Goal: Information Seeking & Learning: Learn about a topic

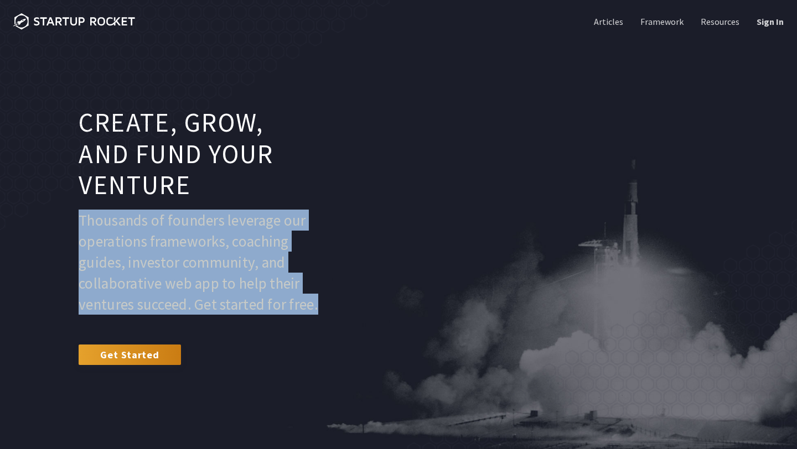
drag, startPoint x: 126, startPoint y: 313, endPoint x: 61, endPoint y: 203, distance: 128.0
click at [61, 203] on div "Create, grow, and fund your venture Thousands of founders leverage our operatio…" at bounding box center [398, 239] width 770 height 265
copy p "Thousands of founders leverage our operations frameworks, coaching guides, inve…"
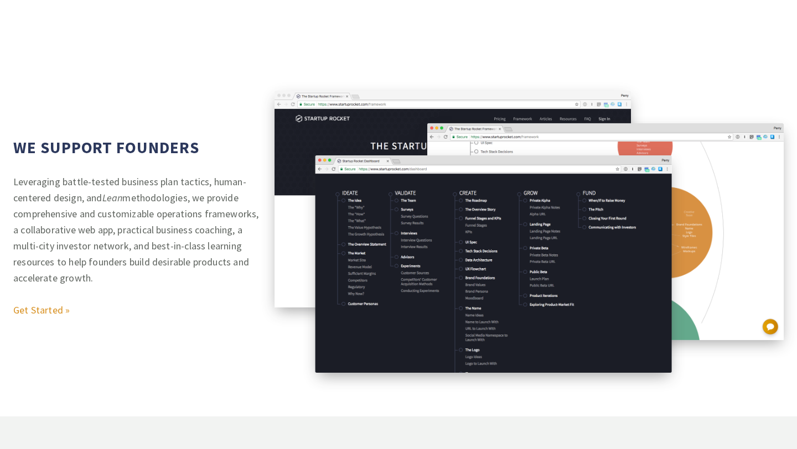
scroll to position [447, 0]
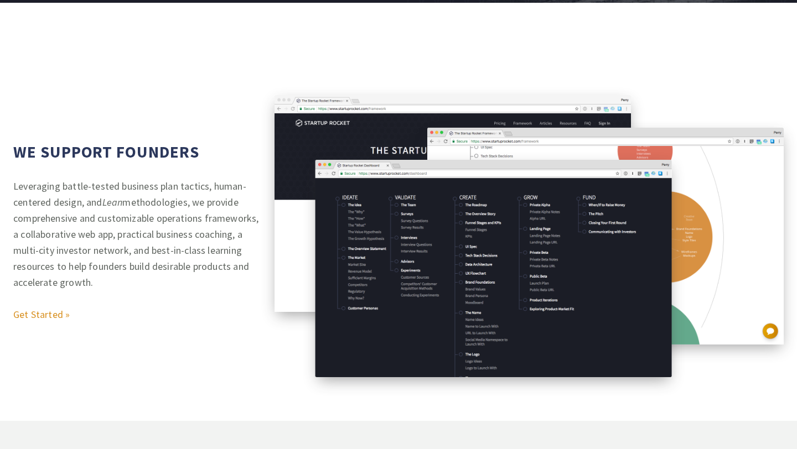
drag, startPoint x: 96, startPoint y: 283, endPoint x: 0, endPoint y: 181, distance: 139.8
click at [0, 181] on div "We Support Founders Leveraging battle-tested business plan tactics, human-cente…" at bounding box center [398, 236] width 797 height 205
copy p "Leveraging battle-tested business plan tactics, human-centered design, and Lean…"
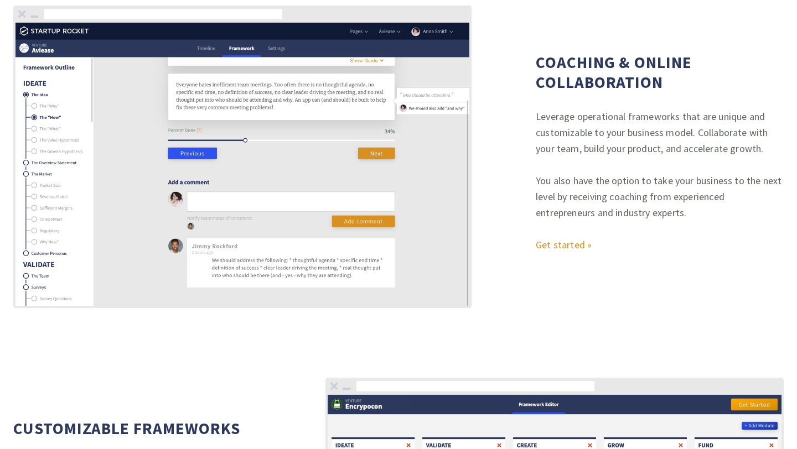
scroll to position [1749, 0]
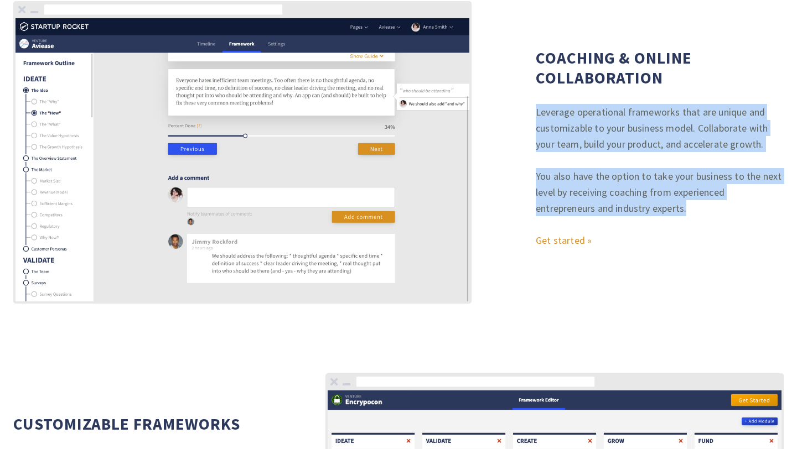
drag, startPoint x: 532, startPoint y: 113, endPoint x: 697, endPoint y: 208, distance: 189.4
click at [697, 208] on div "Coaching & Online Collaboration Leverage operational frameworks that are unique…" at bounding box center [398, 152] width 797 height 372
copy div "Leverage operational frameworks that are unique and customizable to your busine…"
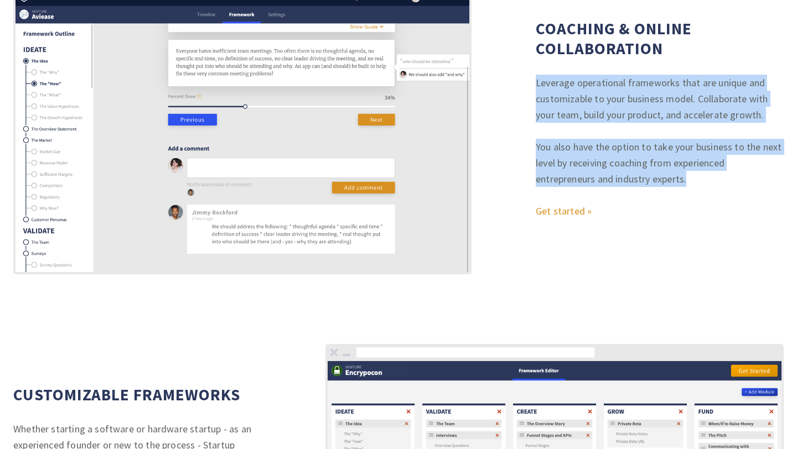
scroll to position [1779, 0]
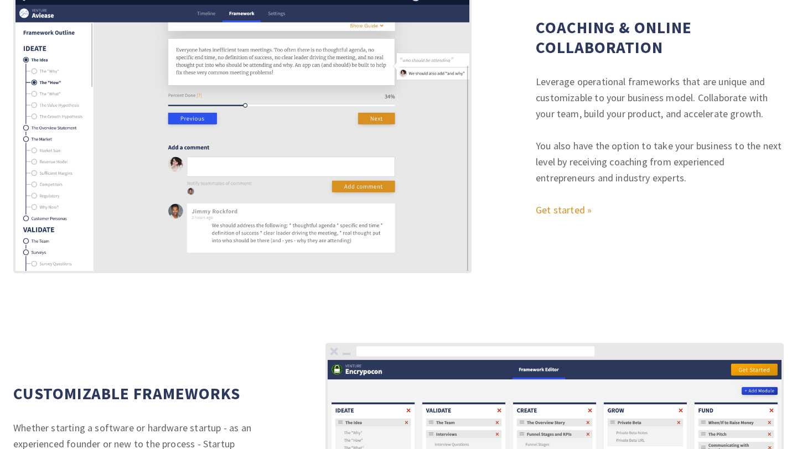
click at [682, 133] on div "Coaching & Online Collaboration Leverage operational frameworks that are unique…" at bounding box center [660, 122] width 248 height 372
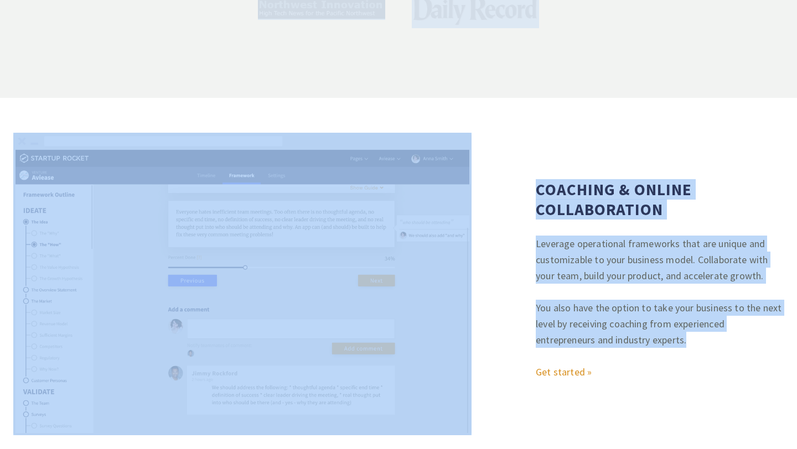
scroll to position [1520, 0]
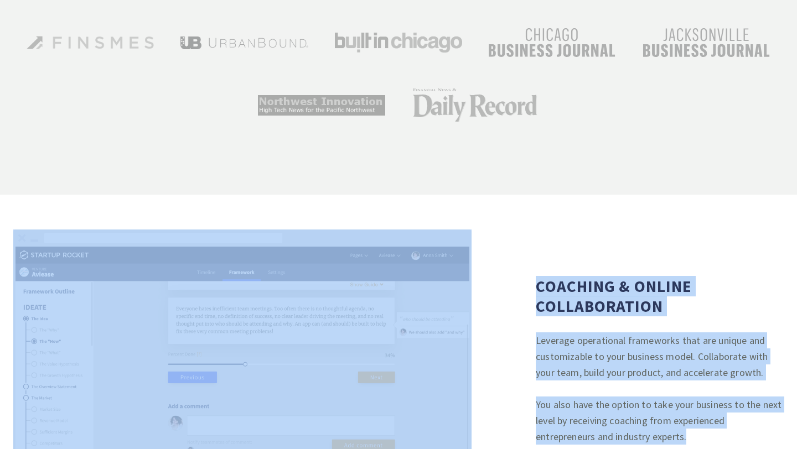
drag, startPoint x: 697, startPoint y: 174, endPoint x: 521, endPoint y: 287, distance: 209.4
click at [521, 288] on div "Coaching & Online Collaboration Leverage operational frameworks that are unique…" at bounding box center [398, 381] width 797 height 372
copy div "Coaching & Online Collaboration Leverage operational frameworks that are unique…"
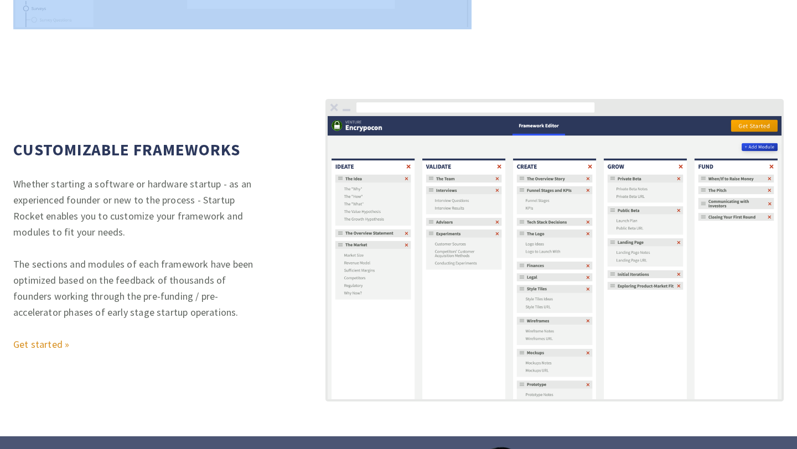
scroll to position [2029, 0]
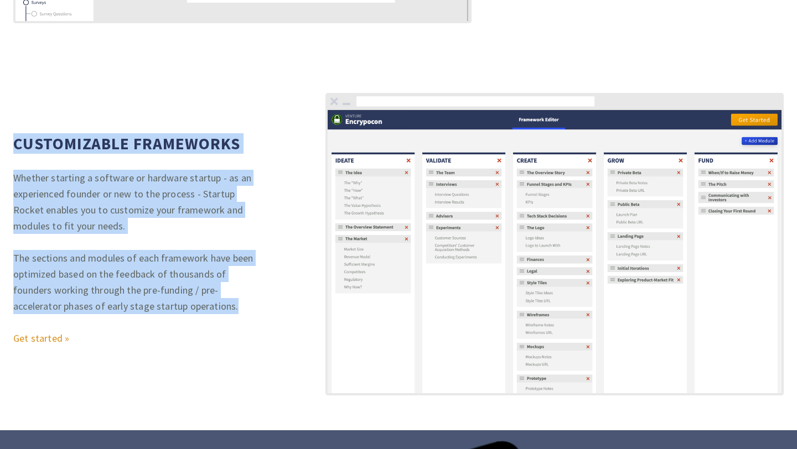
drag, startPoint x: 248, startPoint y: 305, endPoint x: 8, endPoint y: 125, distance: 301.2
click at [8, 125] on div "Customizable Frameworks Whether starting a software or hardware startup - as an…" at bounding box center [398, 244] width 797 height 372
copy div "Customizable Frameworks Whether starting a software or hardware startup - as an…"
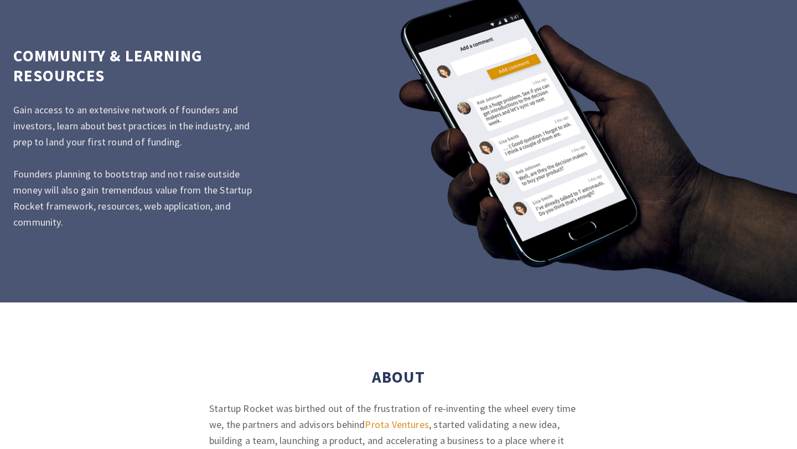
scroll to position [2450, 0]
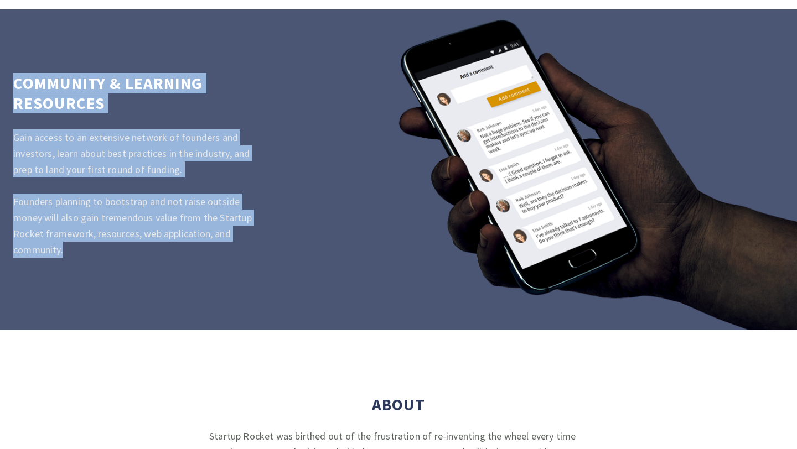
drag, startPoint x: 80, startPoint y: 258, endPoint x: 10, endPoint y: 81, distance: 190.3
click at [10, 81] on div "Community & Learning Resources Gain access to an extensive network of founders …" at bounding box center [398, 169] width 797 height 209
copy div "Community & Learning Resources Gain access to an extensive network of founders …"
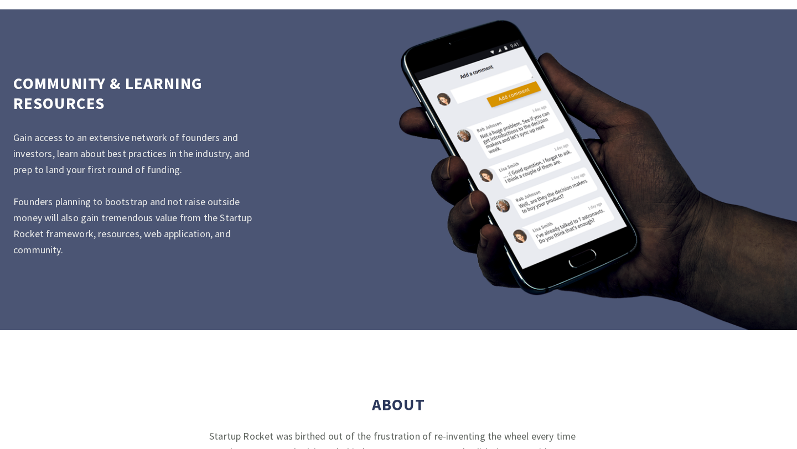
click at [185, 203] on p "Founders planning to bootstrap and not raise outside money will also gain treme…" at bounding box center [137, 226] width 248 height 64
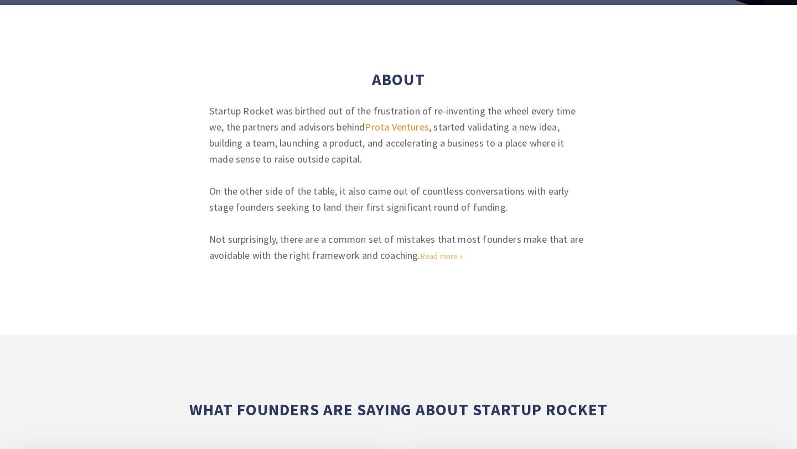
scroll to position [2775, 0]
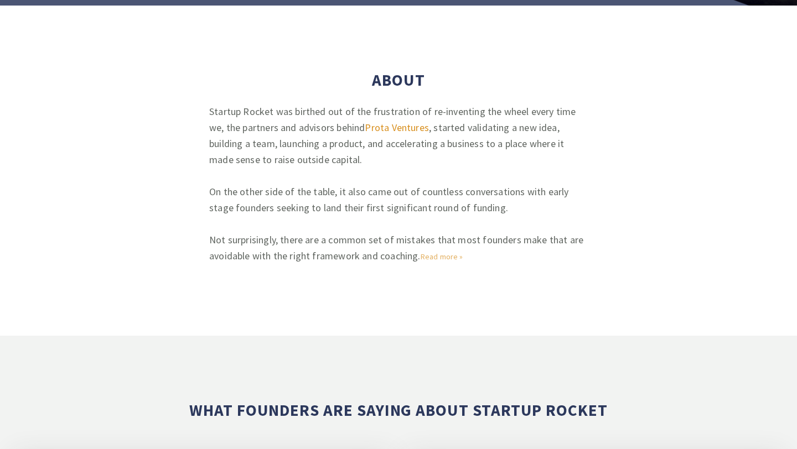
drag, startPoint x: 210, startPoint y: 110, endPoint x: 422, endPoint y: 260, distance: 259.6
click at [422, 260] on div "About Startup Rocket was birthed out of the frustration of re-inventing the whe…" at bounding box center [398, 171] width 379 height 218
copy div "Startup Rocket was birthed out of the frustration of re-inventing the wheel eve…"
